Goal: Information Seeking & Learning: Find specific page/section

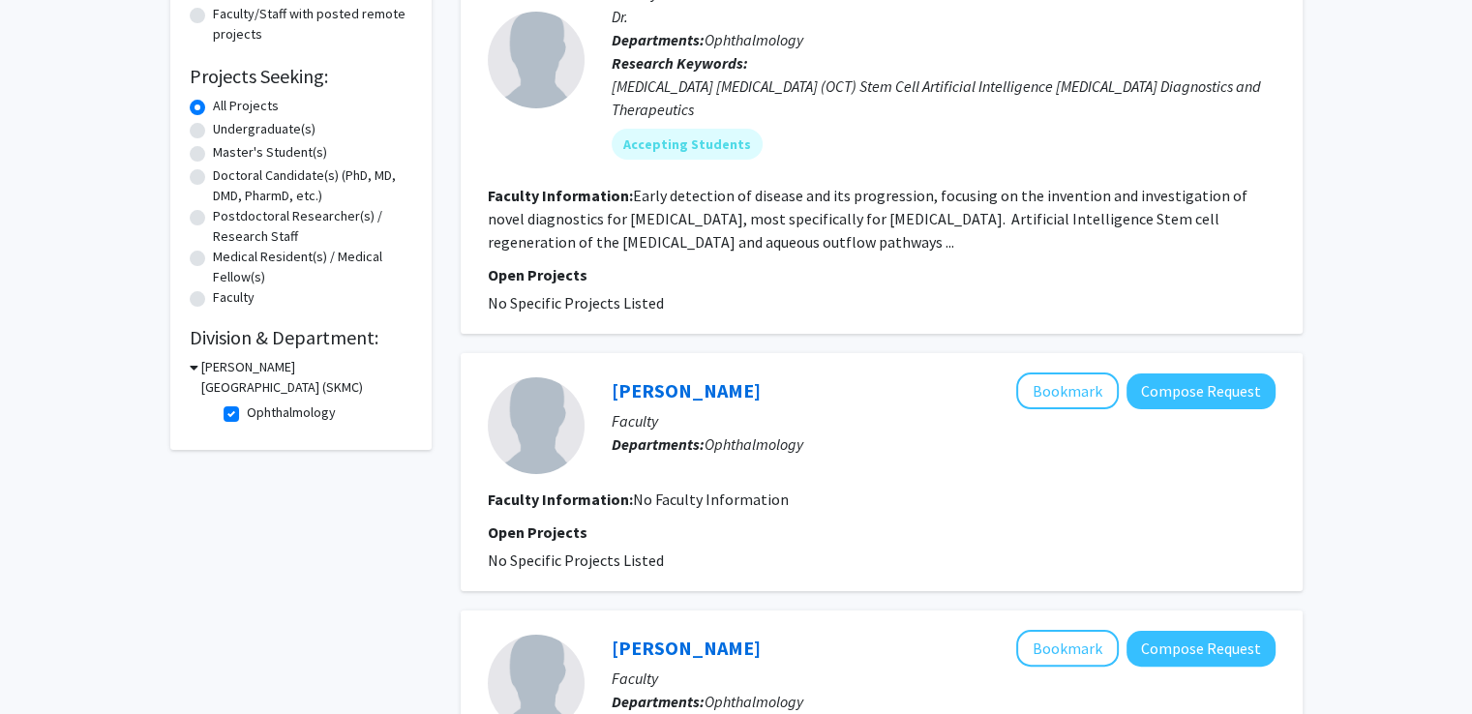
scroll to position [269, 0]
click at [247, 420] on label "Ophthalmology" at bounding box center [291, 413] width 89 height 20
click at [247, 416] on input "Ophthalmology" at bounding box center [253, 409] width 13 height 13
checkbox input "false"
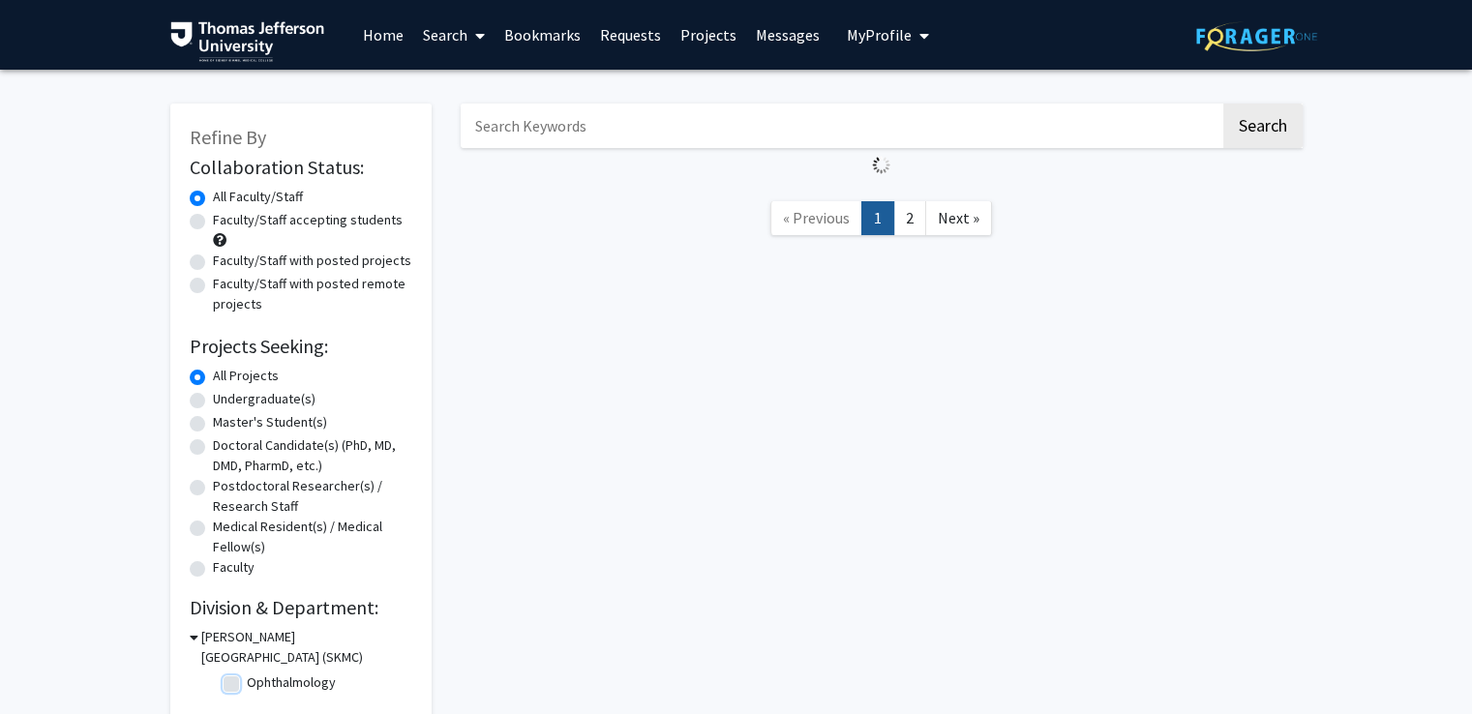
scroll to position [107, 0]
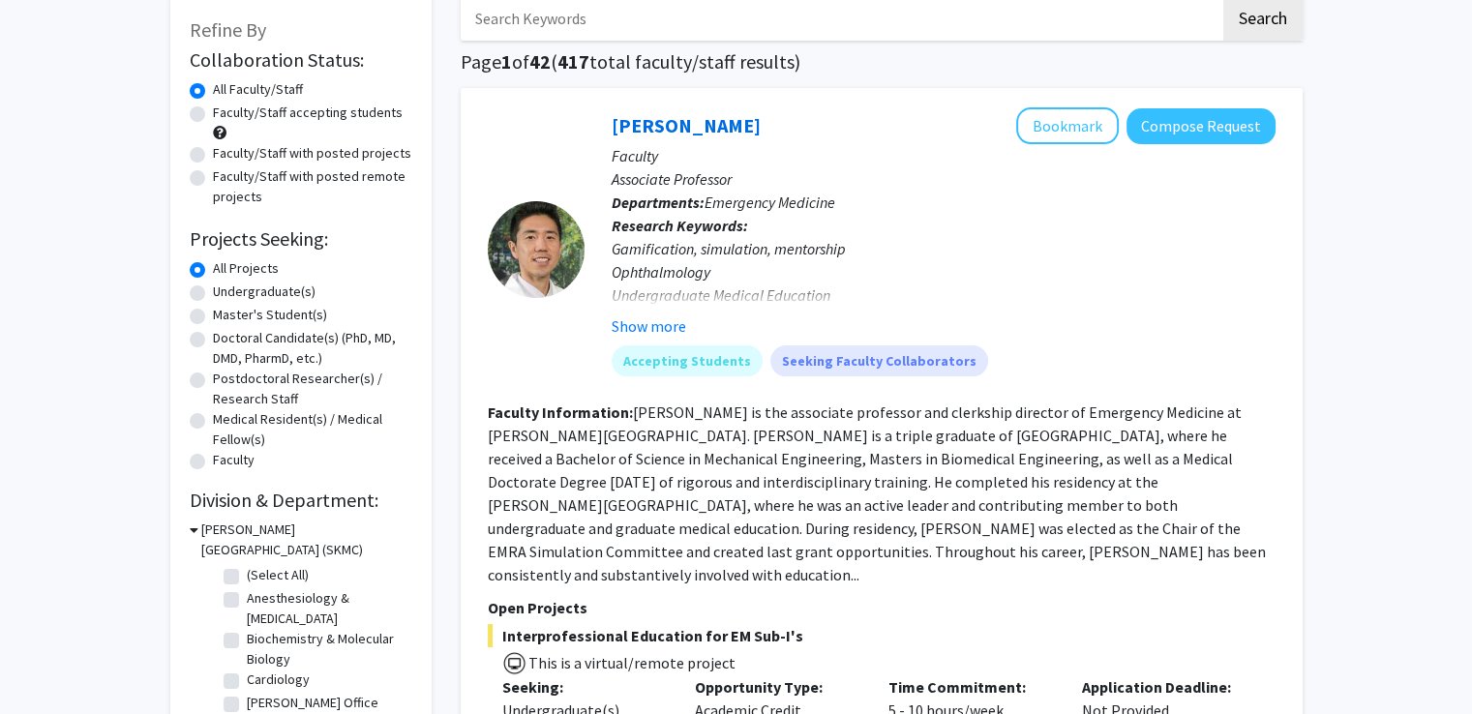
click at [197, 539] on div "[PERSON_NAME][GEOGRAPHIC_DATA] (SKMC)" at bounding box center [301, 540] width 223 height 41
click at [247, 597] on label "Otolaryngology/Head & Neck Surgery" at bounding box center [327, 586] width 161 height 41
click at [247, 579] on input "Otolaryngology/Head & Neck Surgery" at bounding box center [253, 572] width 13 height 13
checkbox input "true"
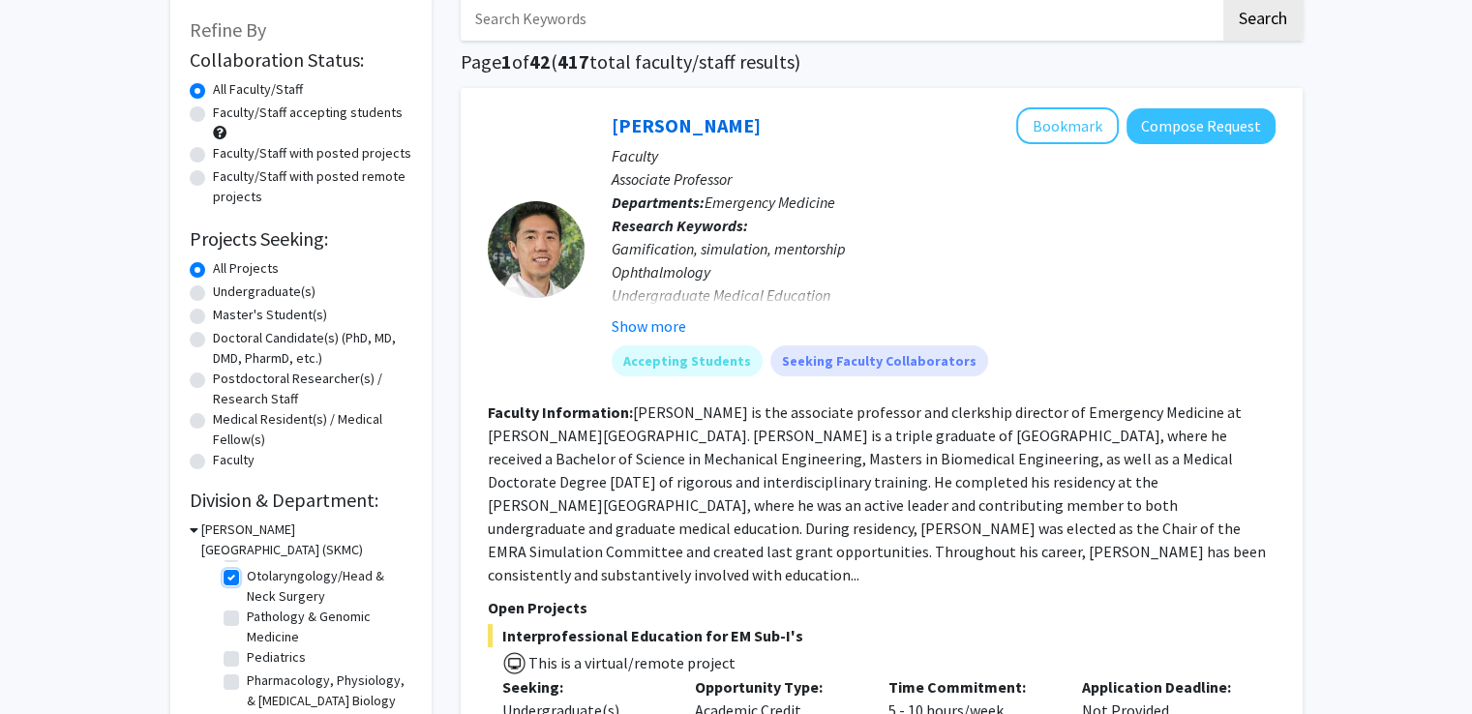
checkbox input "true"
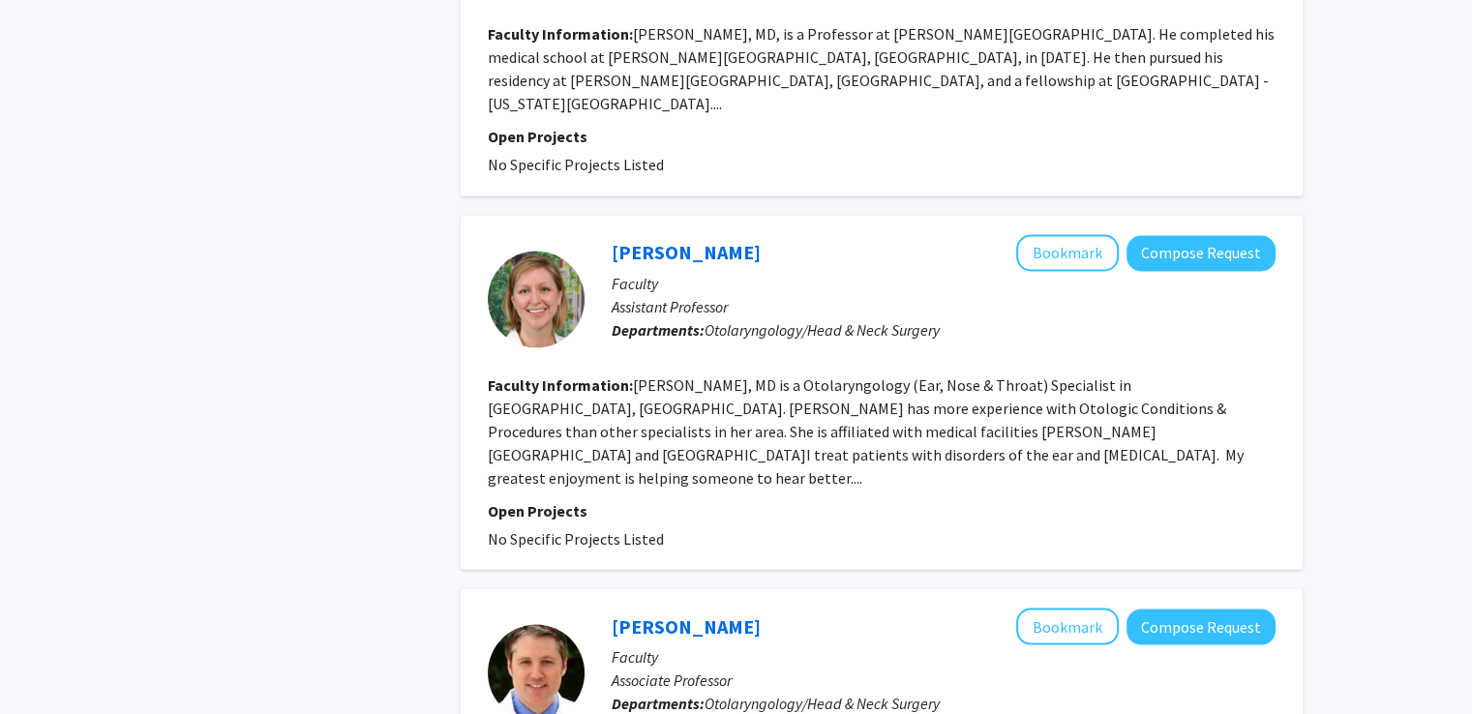
click at [931, 428] on div "[PERSON_NAME] Bookmark Compose Request Faculty Assistant Professor Departments:…" at bounding box center [882, 392] width 842 height 354
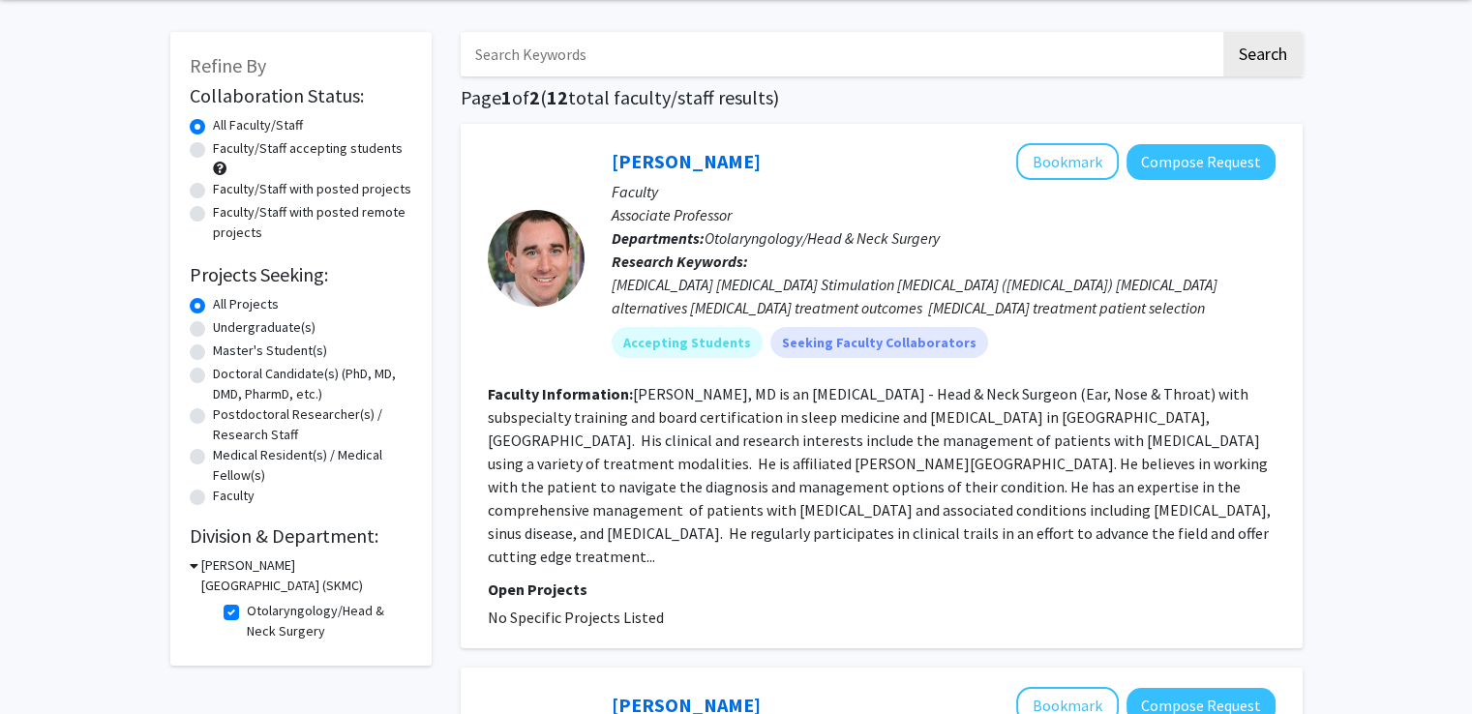
scroll to position [73, 0]
